Goal: Navigation & Orientation: Find specific page/section

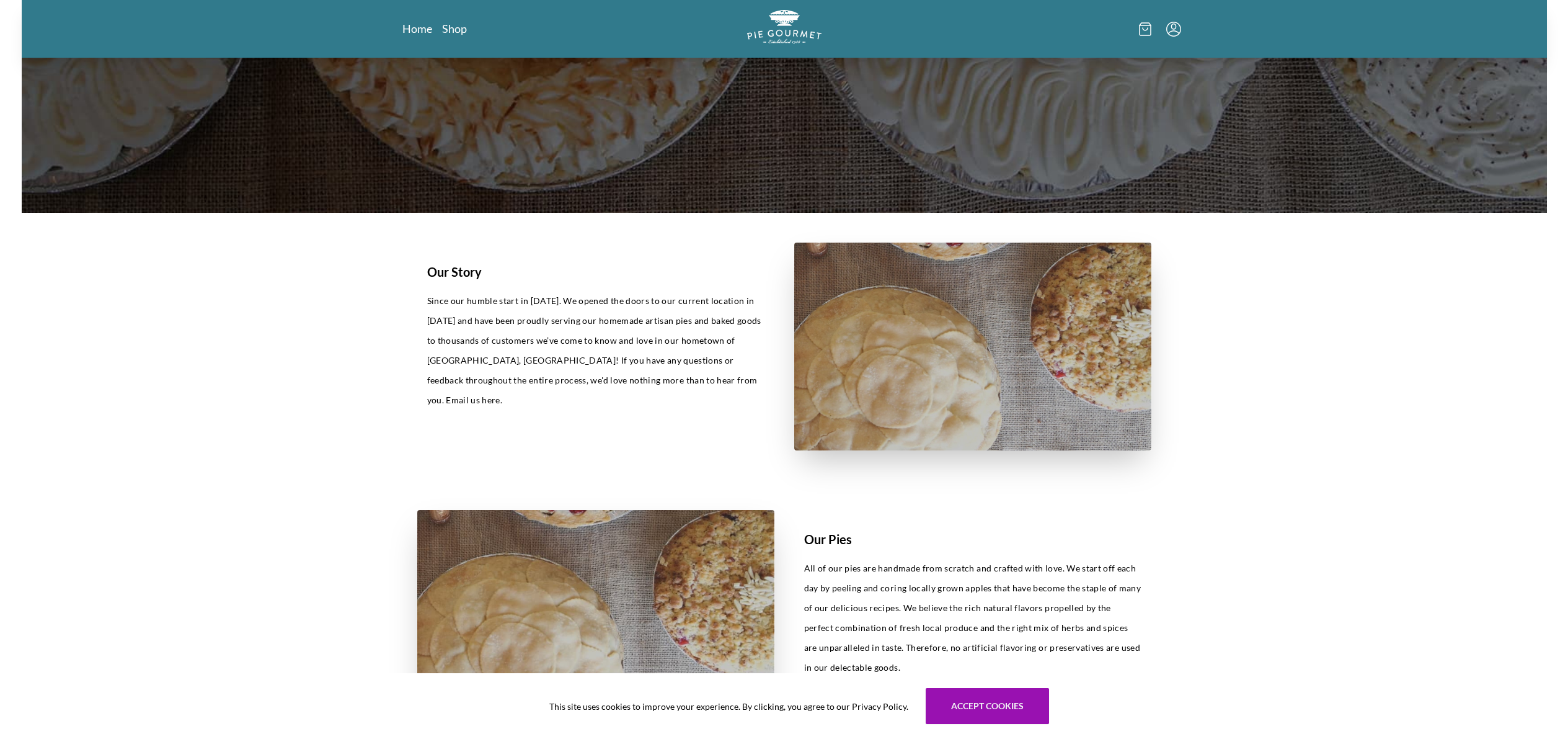
scroll to position [380, 0]
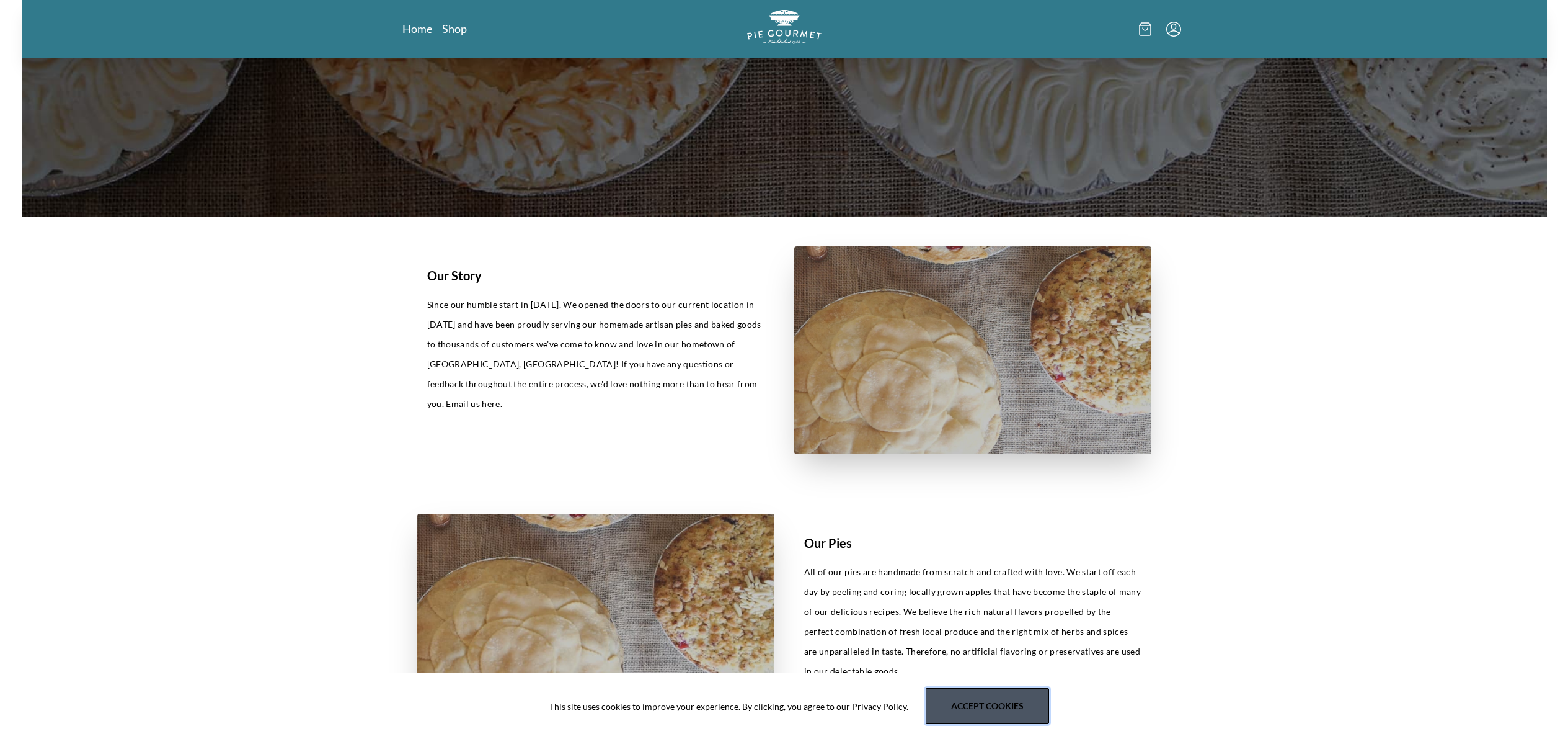
click at [1027, 704] on button "Accept cookies" at bounding box center [987, 706] width 123 height 36
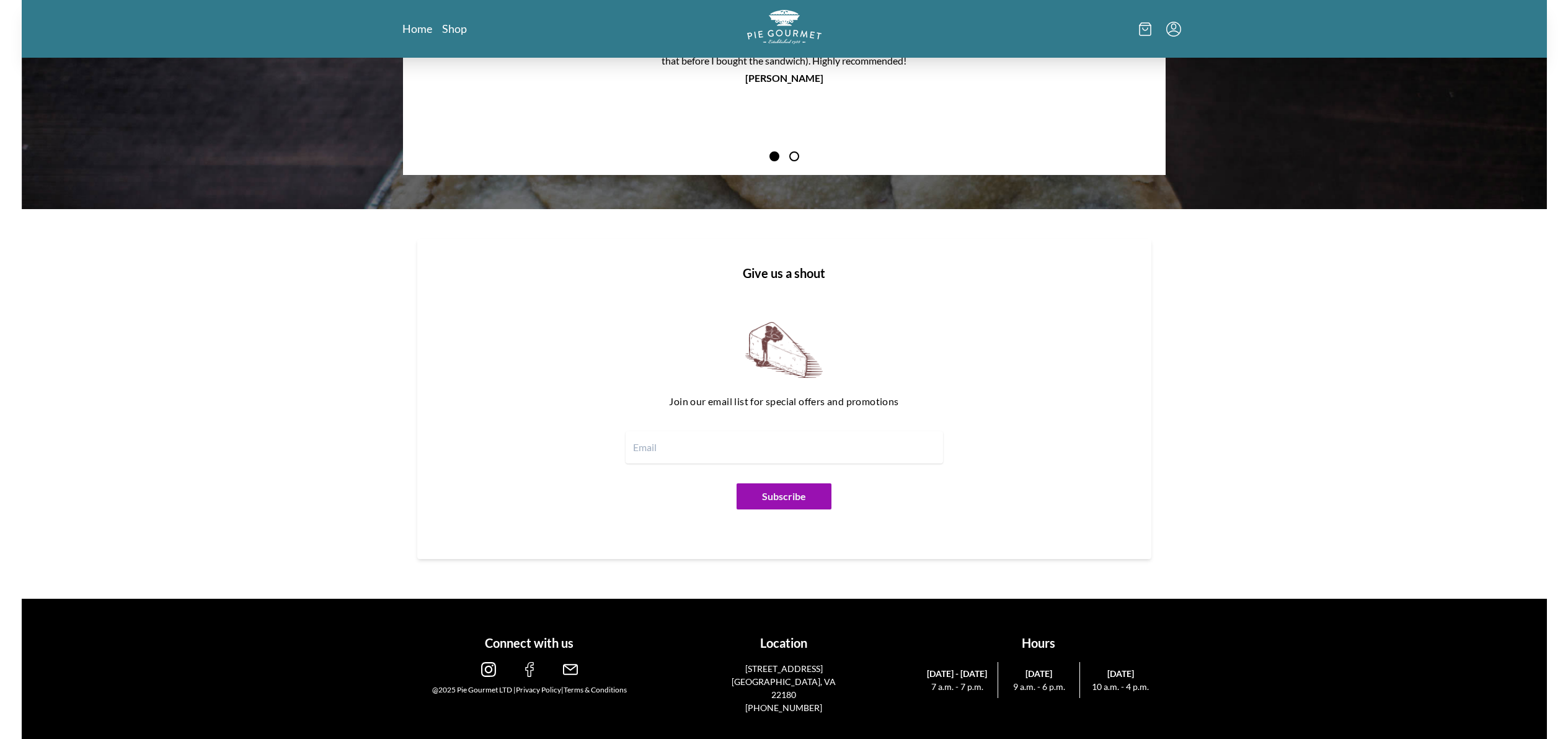
scroll to position [0, 0]
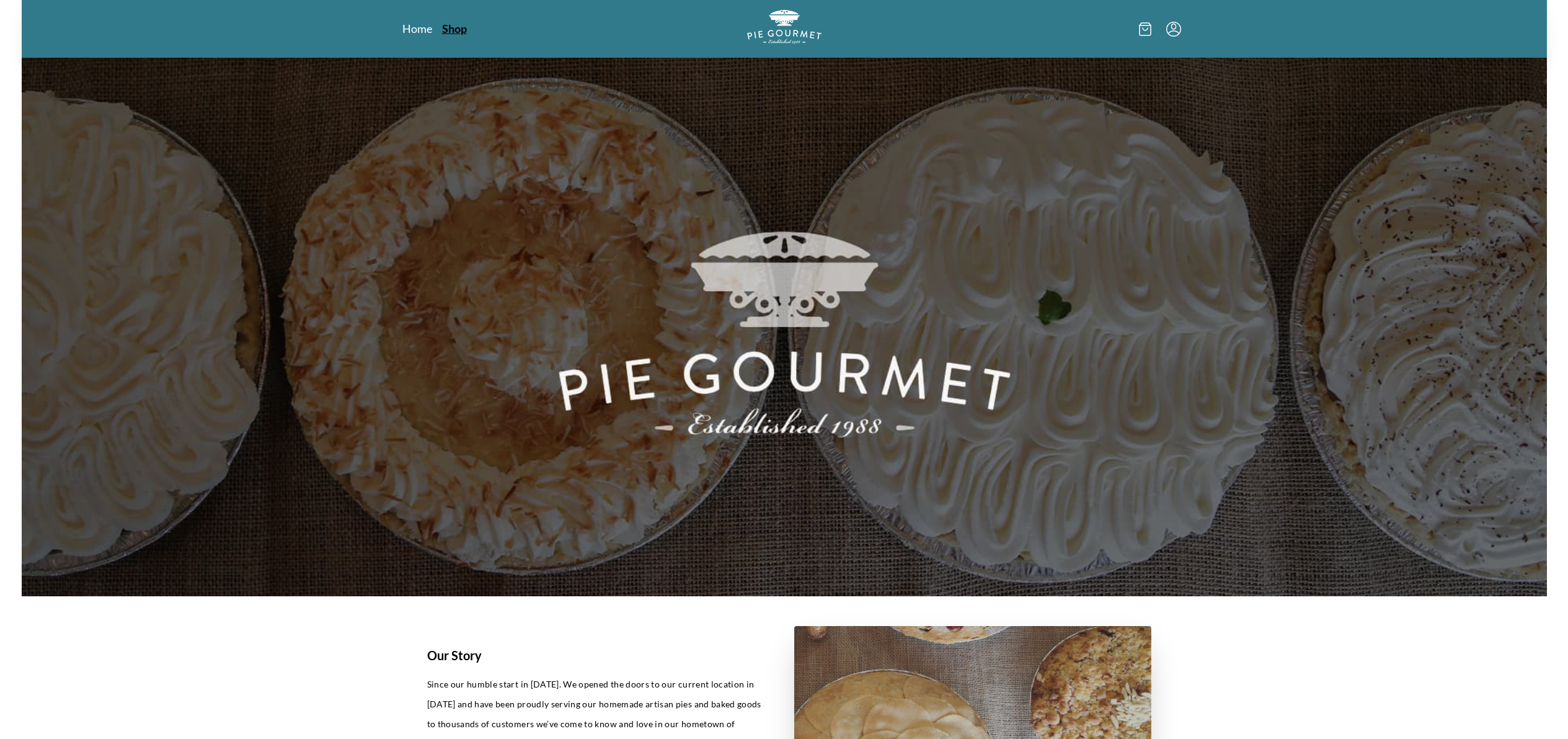
click at [467, 33] on link "Shop" at bounding box center [455, 29] width 25 height 15
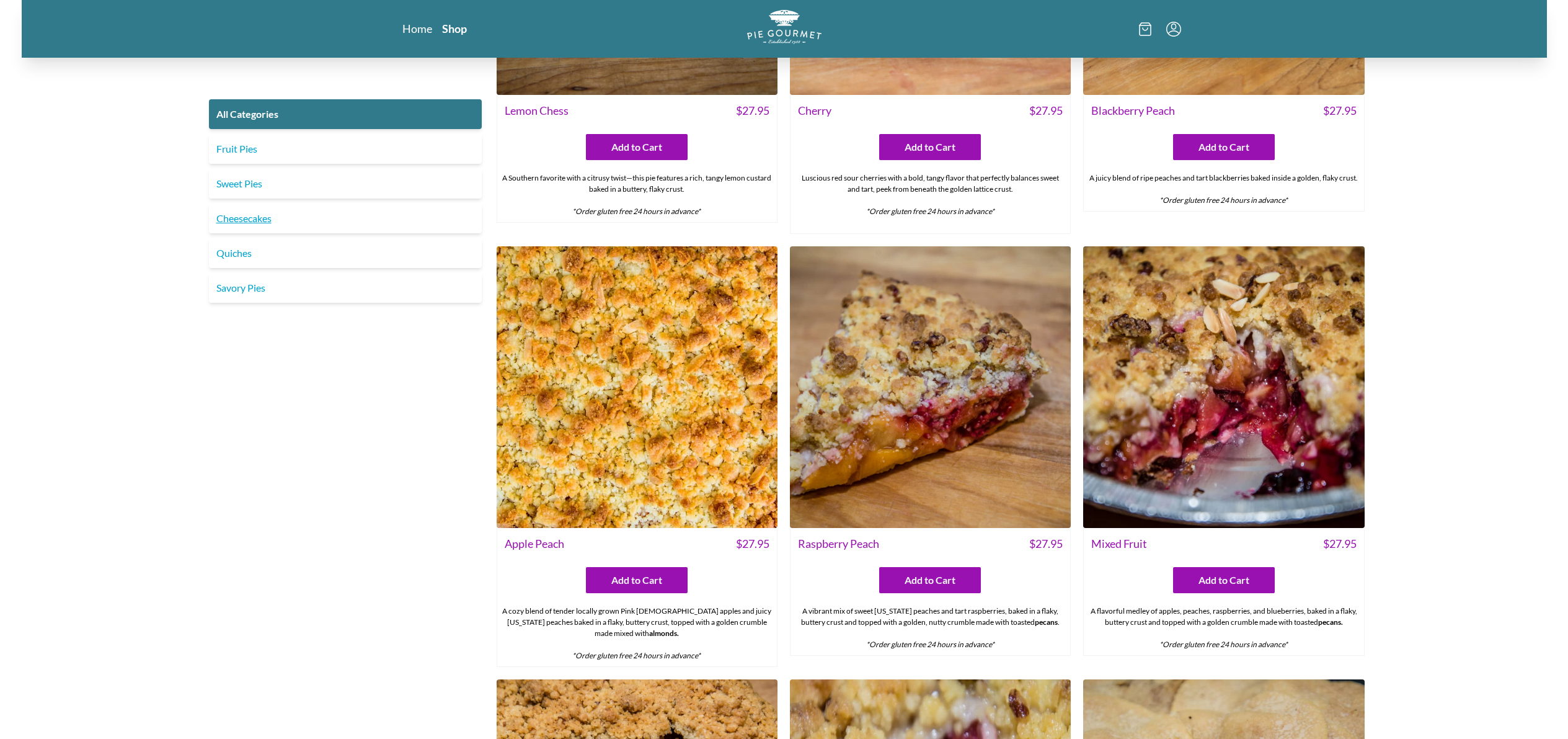
scroll to position [4110, 0]
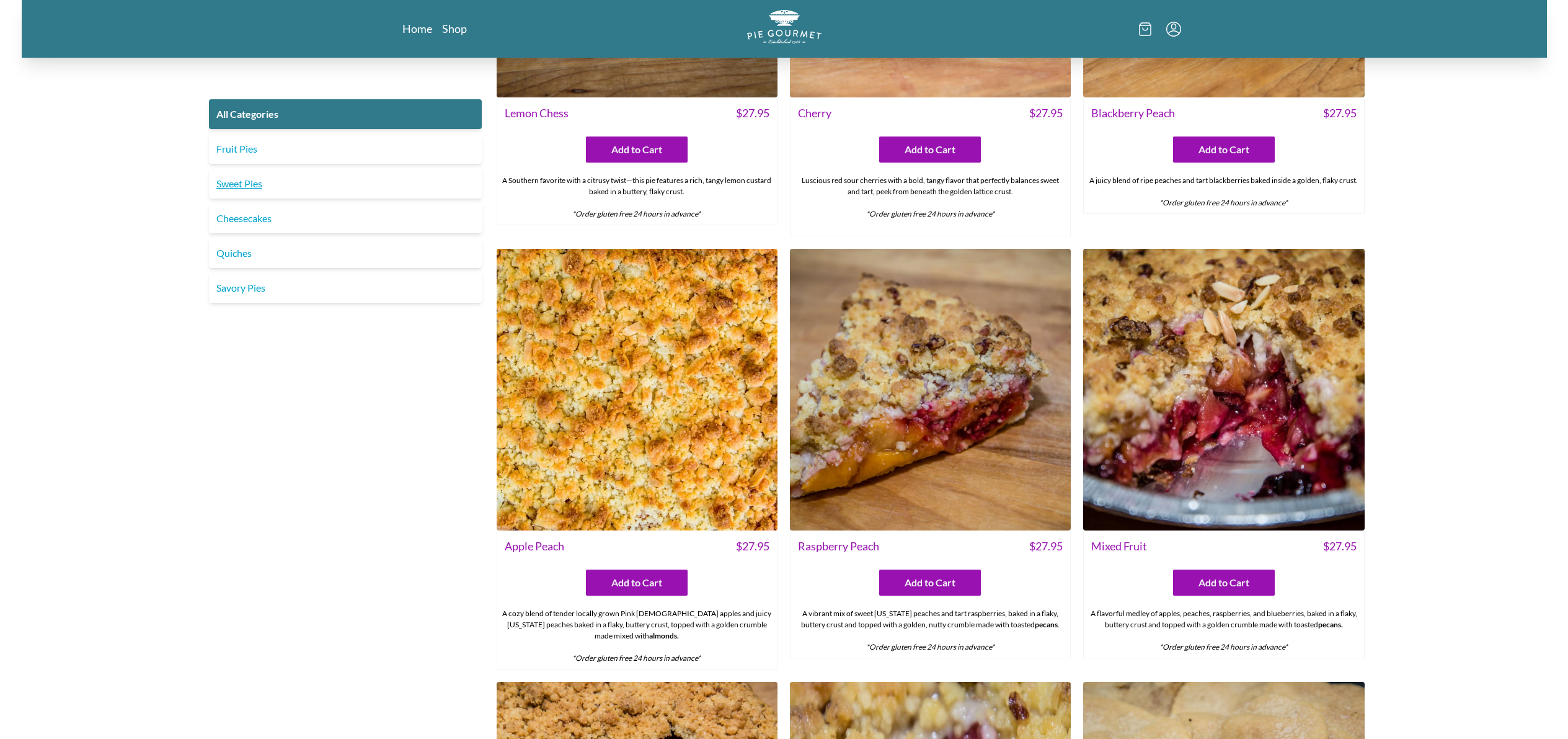
click at [252, 199] on link "Sweet Pies" at bounding box center [345, 183] width 273 height 30
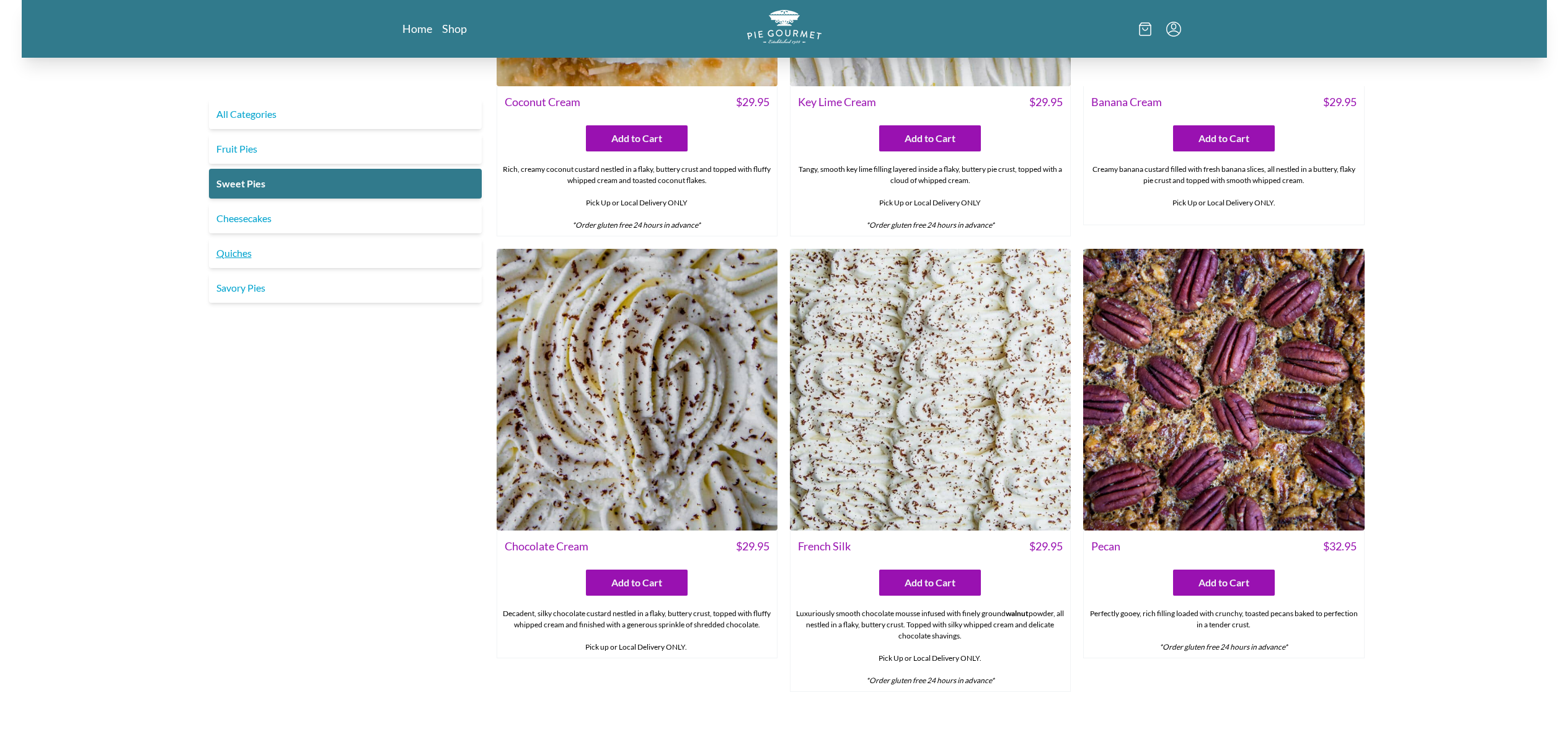
scroll to position [268, 0]
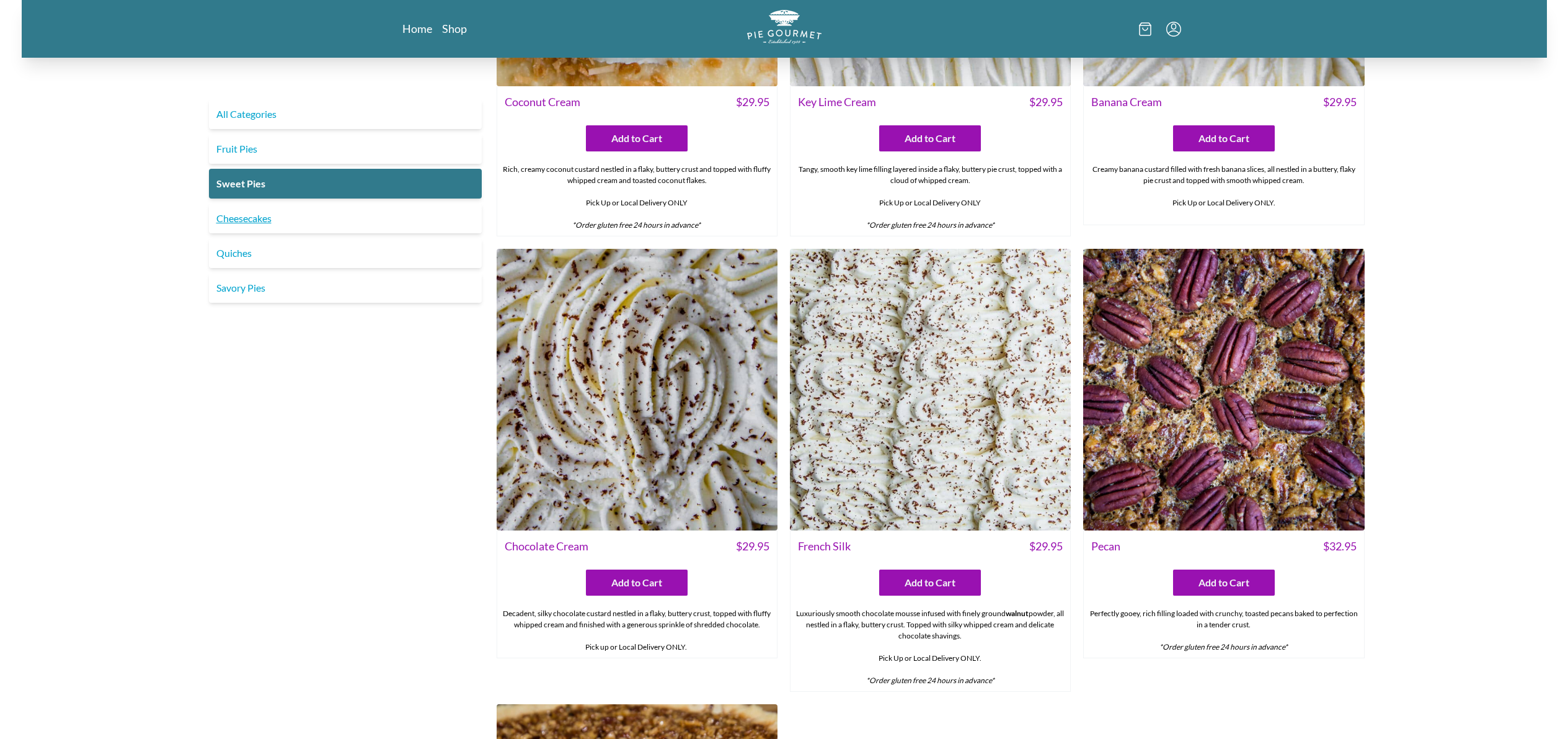
click at [252, 234] on link "Cheesecakes" at bounding box center [345, 218] width 273 height 30
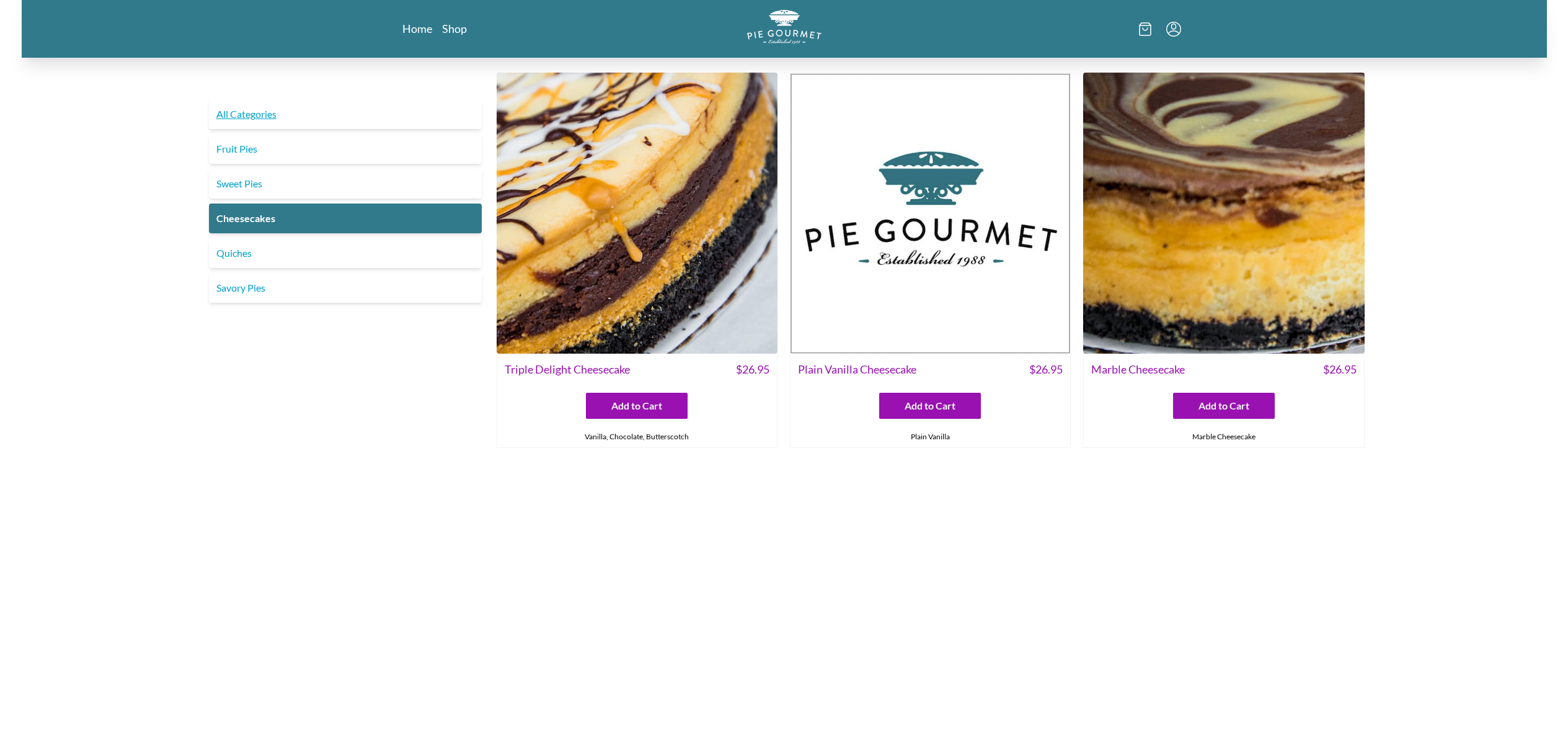
click at [292, 129] on link "All Categories" at bounding box center [345, 114] width 273 height 30
